Goal: Book appointment/travel/reservation

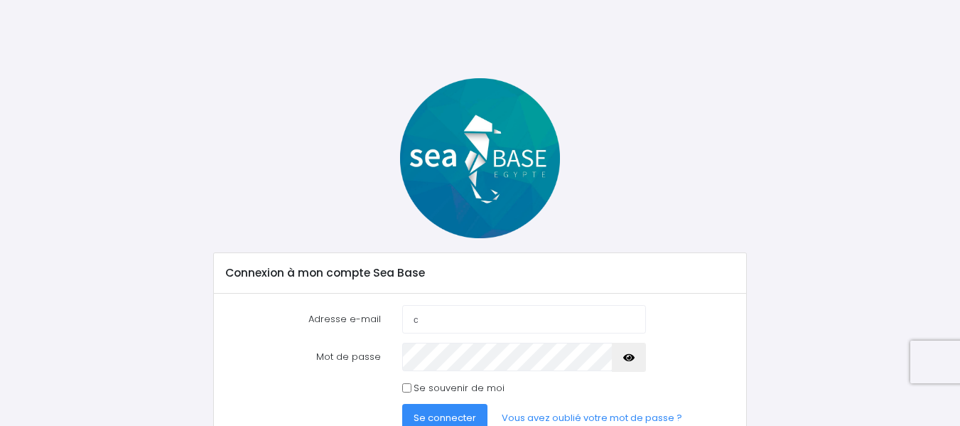
type input "[PERSON_NAME][EMAIL_ADDRESS][DOMAIN_NAME]"
click at [626, 357] on icon "button" at bounding box center [628, 357] width 11 height 0
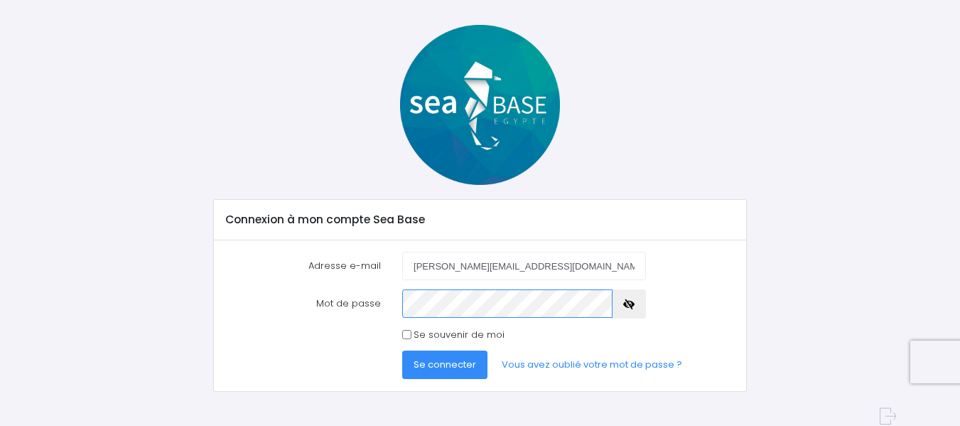
scroll to position [69, 0]
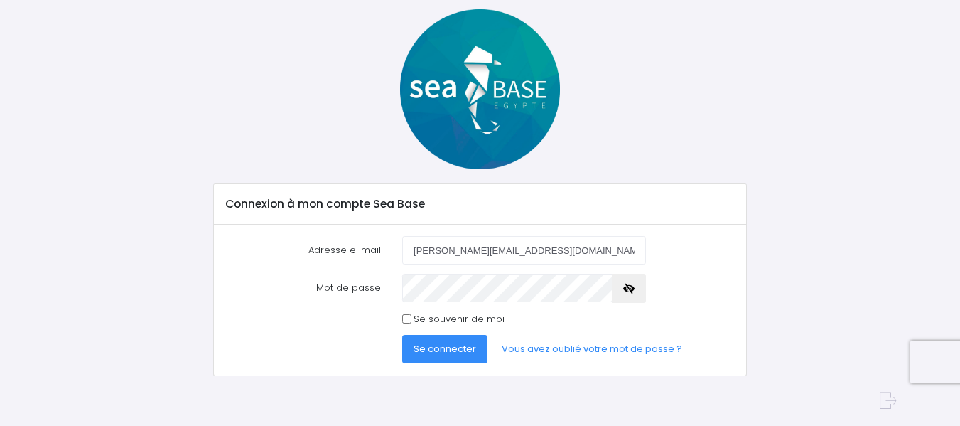
click at [428, 347] on span "Se connecter" at bounding box center [445, 349] width 63 height 14
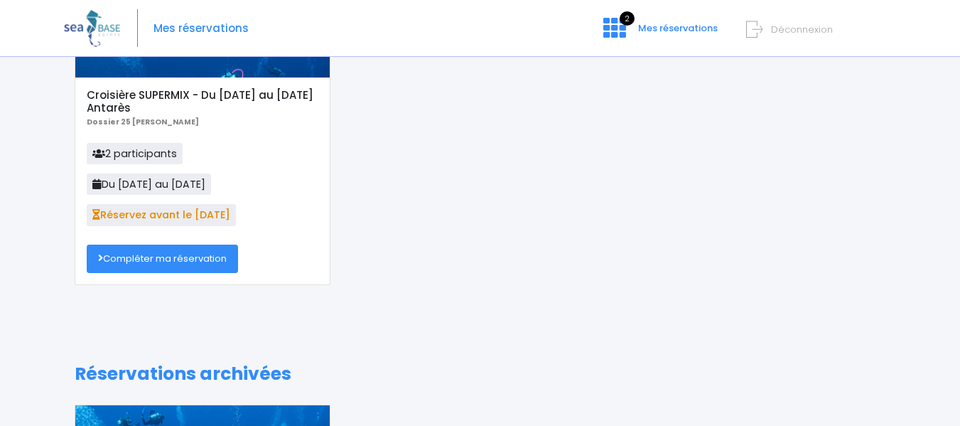
scroll to position [171, 0]
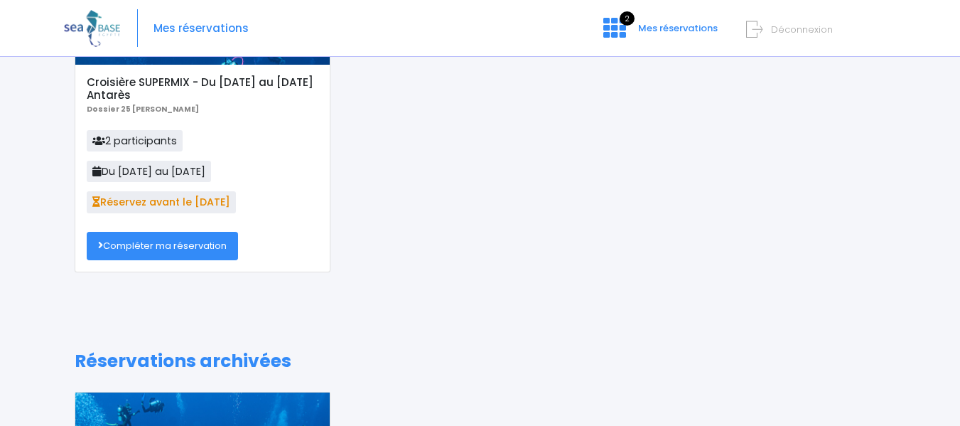
click at [132, 246] on link "Compléter ma réservation" at bounding box center [162, 246] width 151 height 28
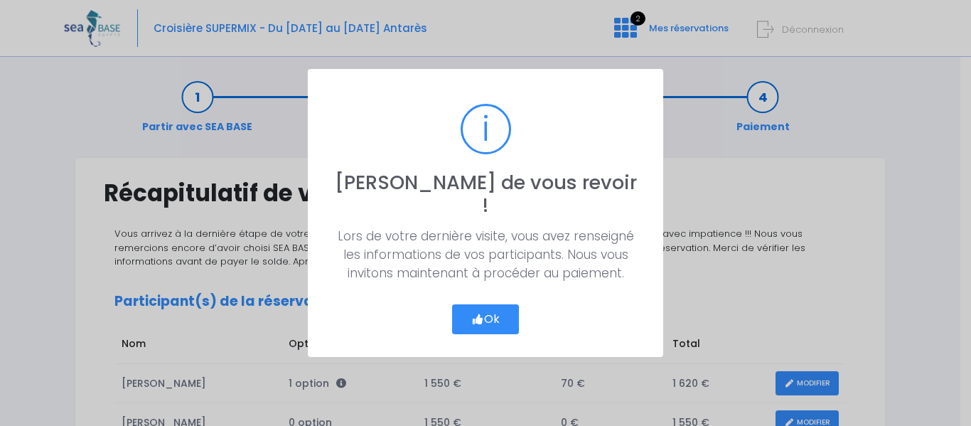
click at [493, 306] on button "Ok" at bounding box center [485, 319] width 67 height 30
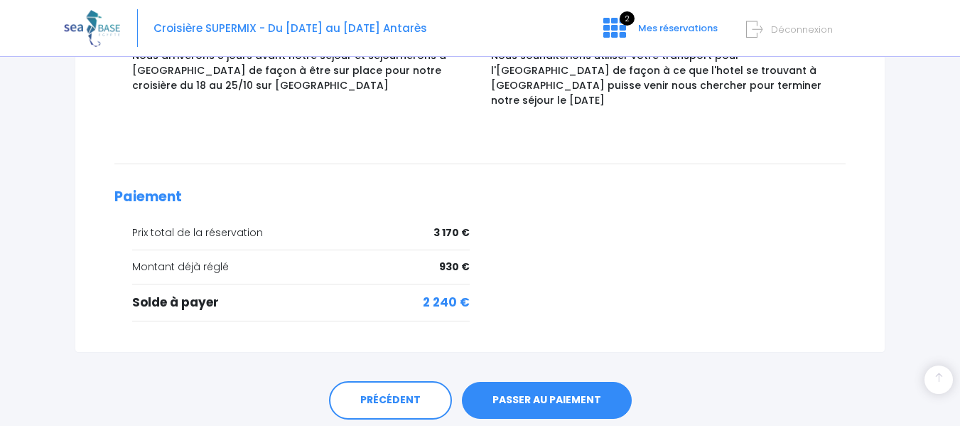
scroll to position [681, 0]
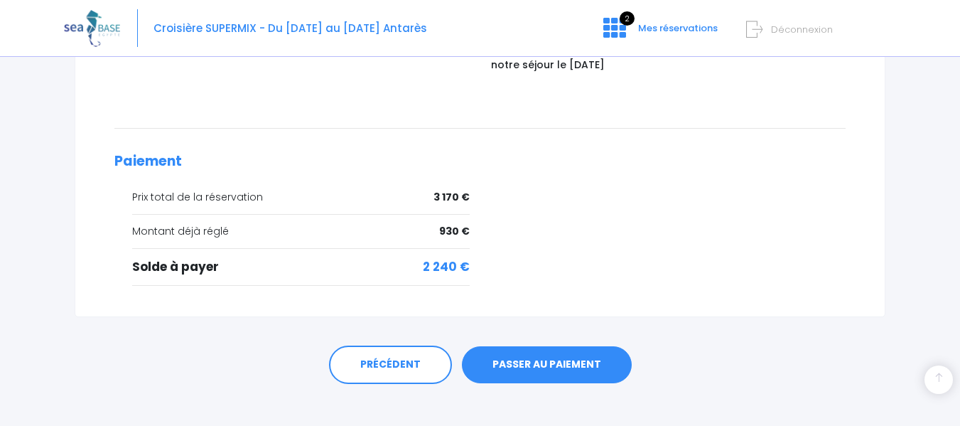
click at [552, 350] on link "PASSER AU PAIEMENT" at bounding box center [547, 364] width 170 height 37
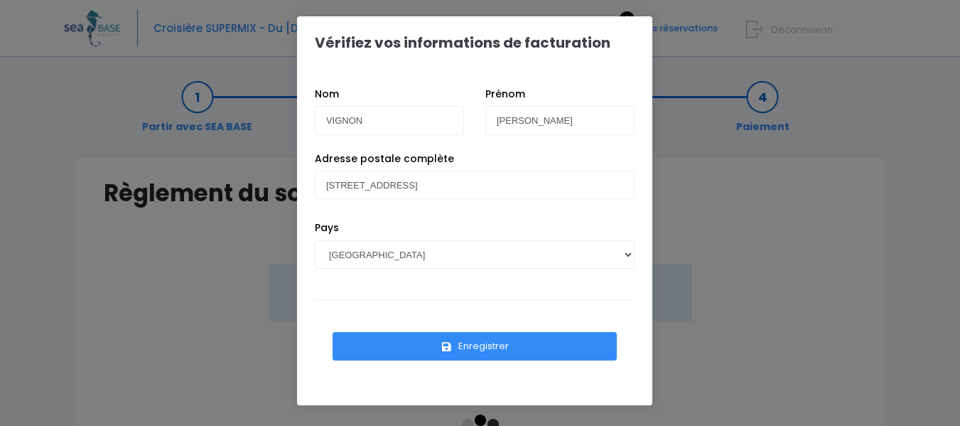
click at [482, 349] on button "Enregistrer" at bounding box center [475, 346] width 284 height 28
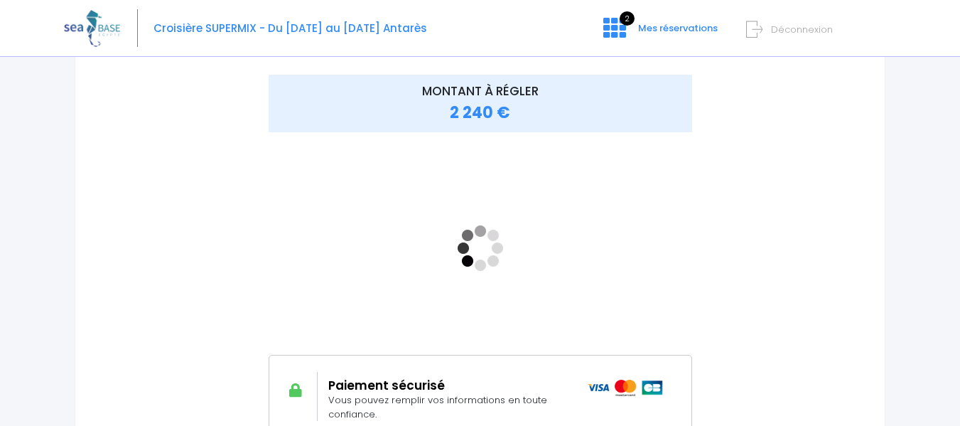
scroll to position [190, 0]
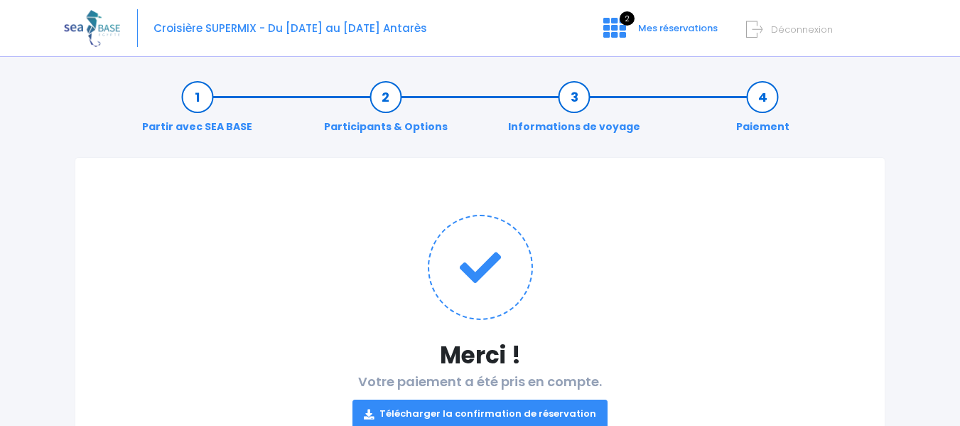
scroll to position [109, 0]
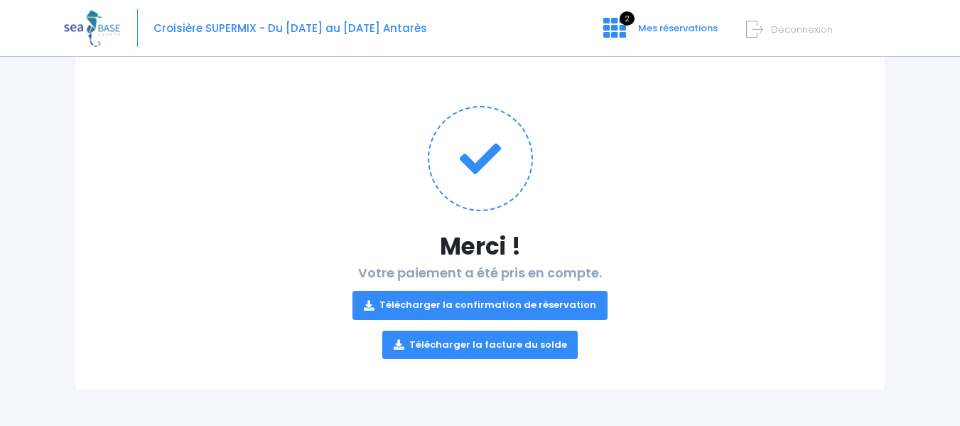
click at [481, 304] on link "Télécharger la confirmation de réservation" at bounding box center [479, 305] width 255 height 28
